Goal: Find specific page/section: Find specific page/section

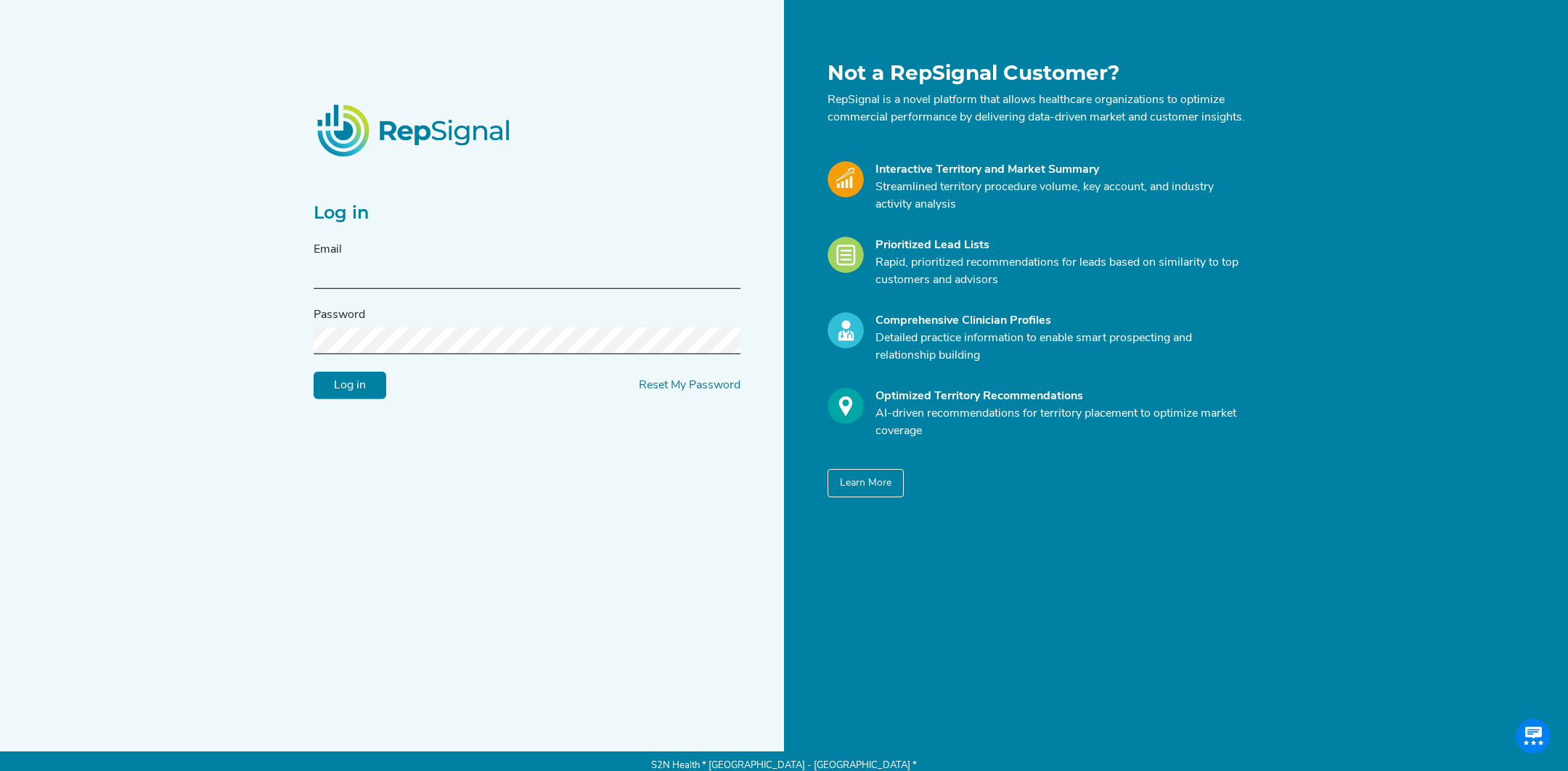
type input "[EMAIL_ADDRESS][DOMAIN_NAME]"
click at [357, 384] on input "Log in" at bounding box center [349, 386] width 73 height 27
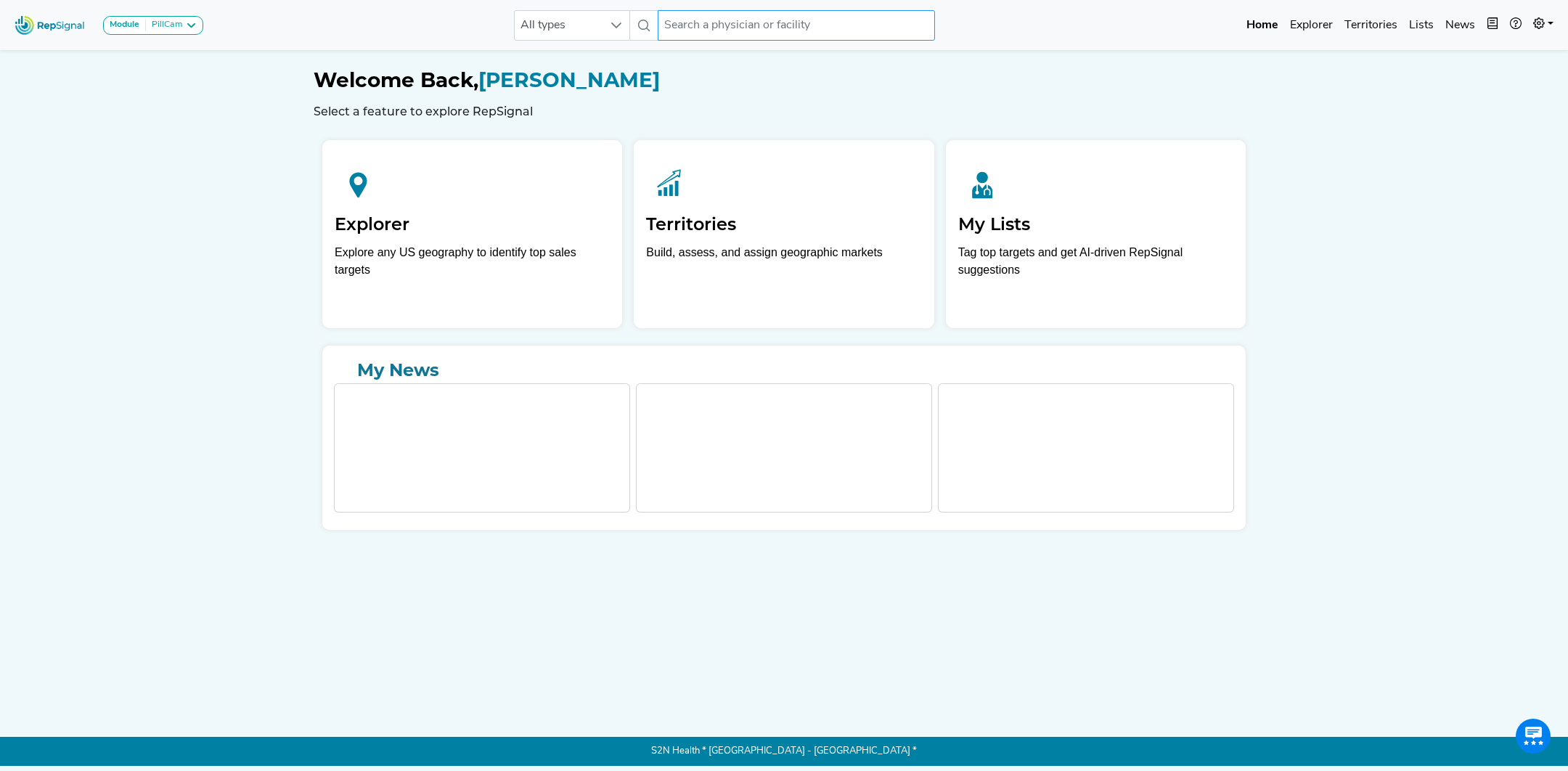
click at [780, 26] on input "text" at bounding box center [796, 26] width 277 height 30
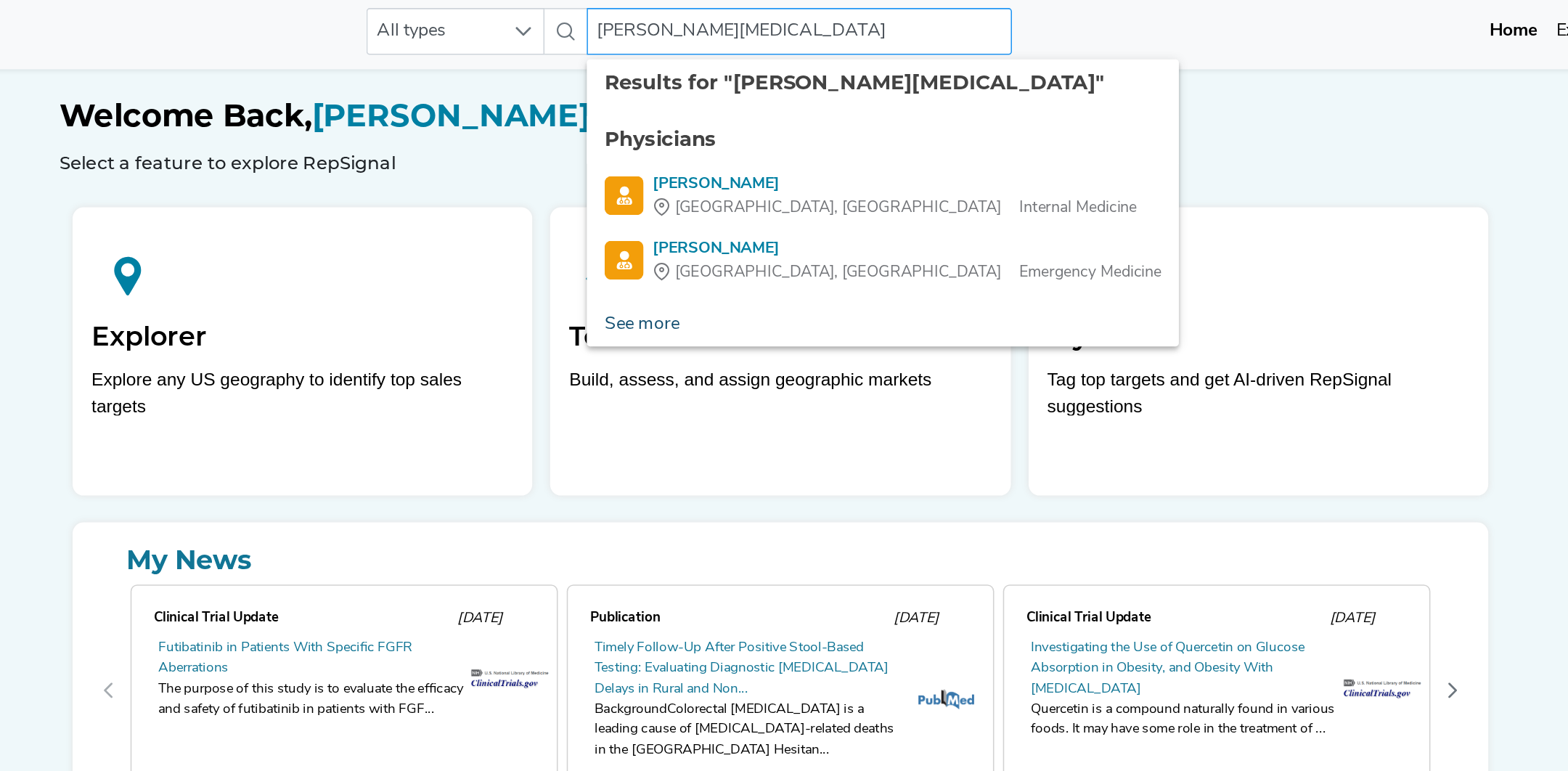
type input "[PERSON_NAME][MEDICAL_DATA]"
click at [685, 217] on link "See more" at bounding box center [693, 216] width 72 height 29
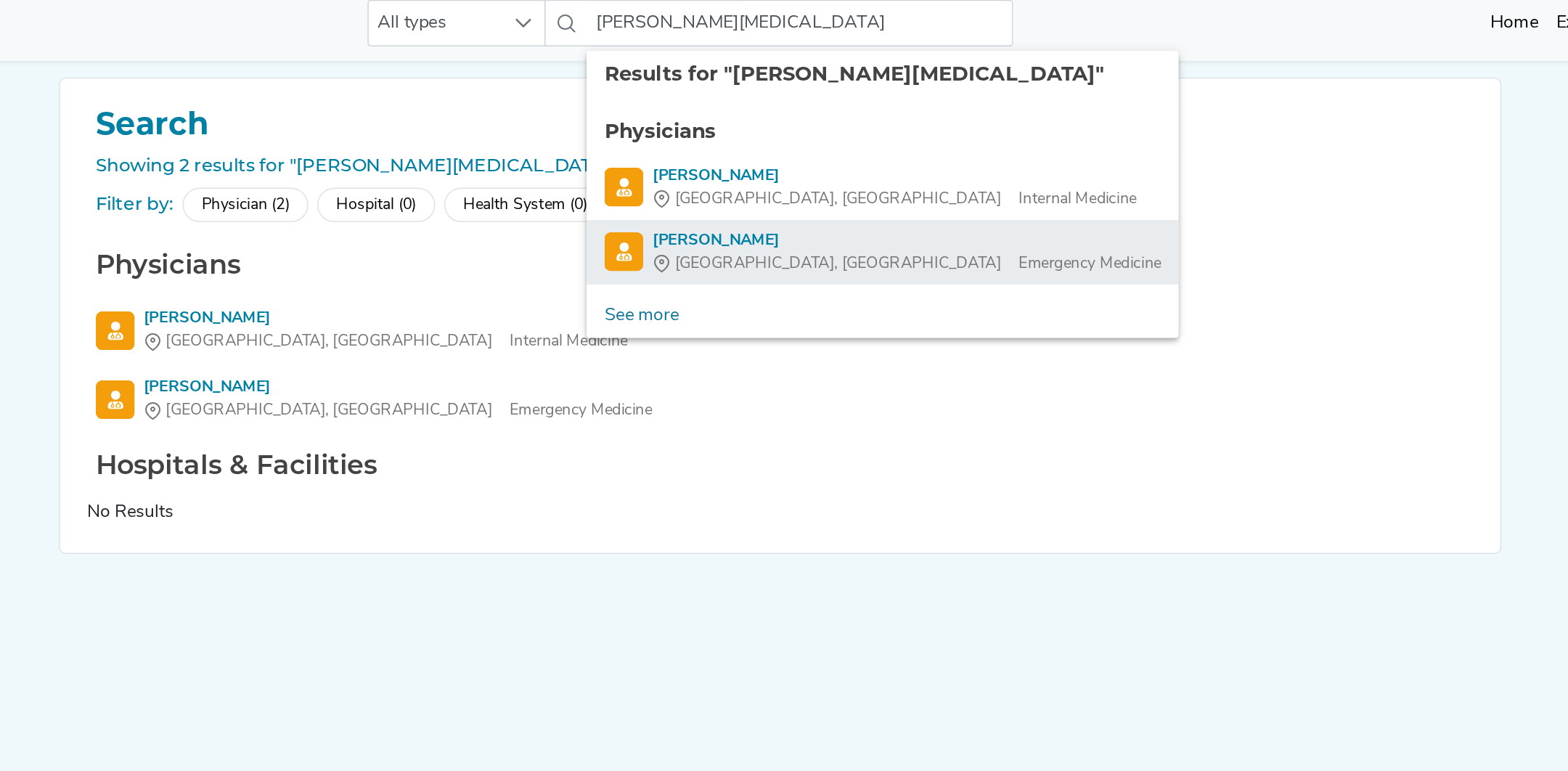
drag, startPoint x: 704, startPoint y: 216, endPoint x: 706, endPoint y: 185, distance: 31.1
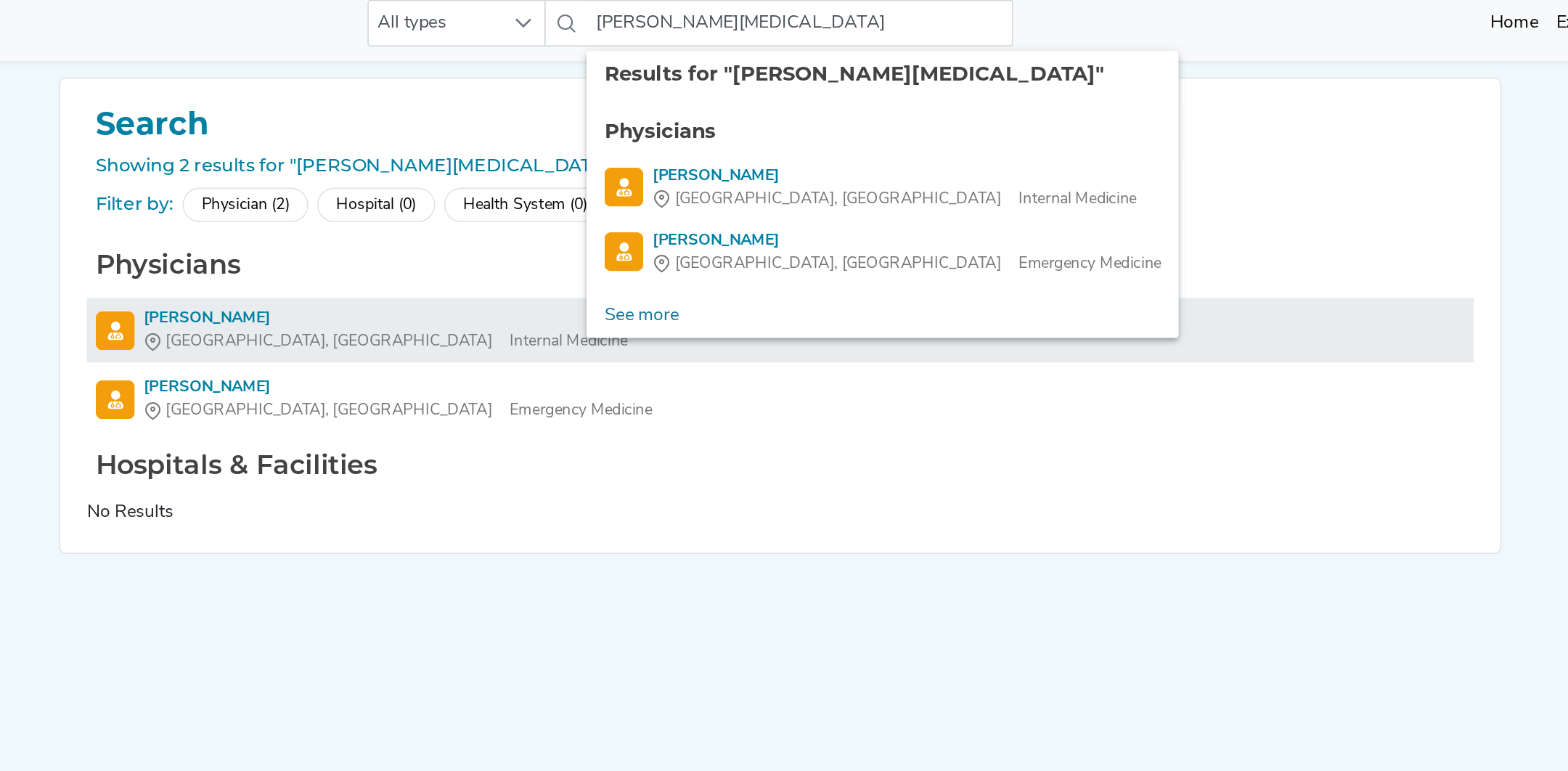
click at [463, 219] on div "[PERSON_NAME]" at bounding box center [526, 218] width 316 height 15
